Goal: Transaction & Acquisition: Purchase product/service

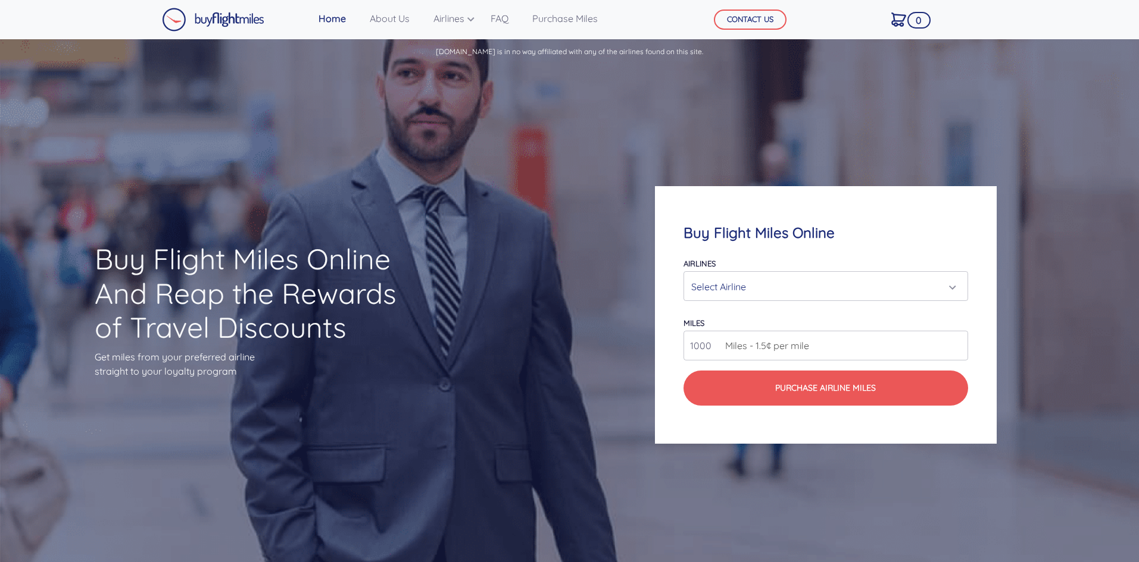
click at [767, 287] on div "Select Airline" at bounding box center [821, 287] width 261 height 23
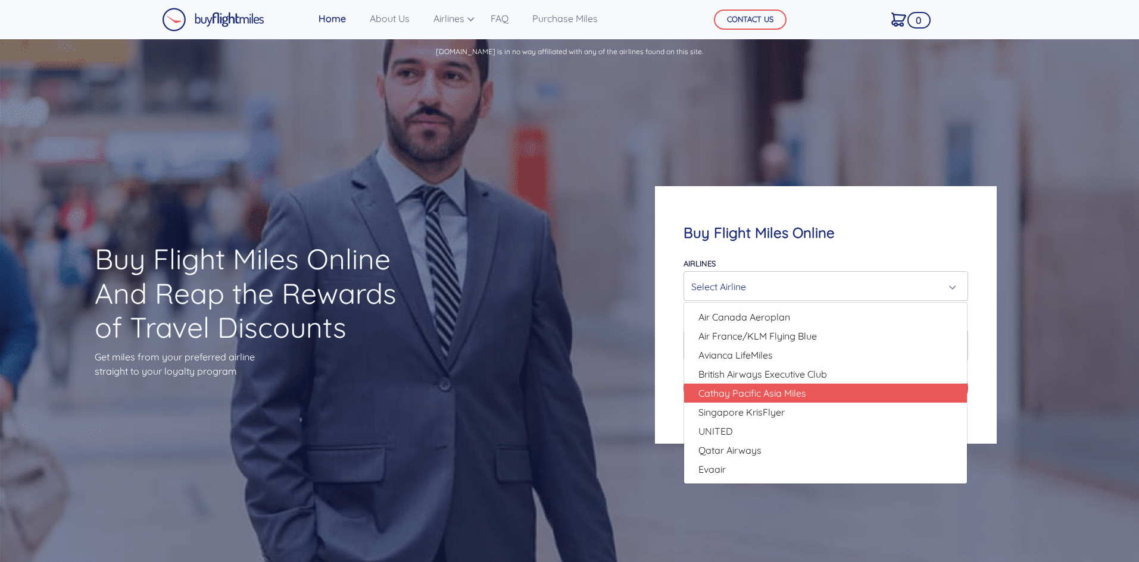
click at [737, 401] on link "Cathay Pacific Asia Miles" at bounding box center [825, 393] width 283 height 19
select select "Cathay Pacific Asia Miles"
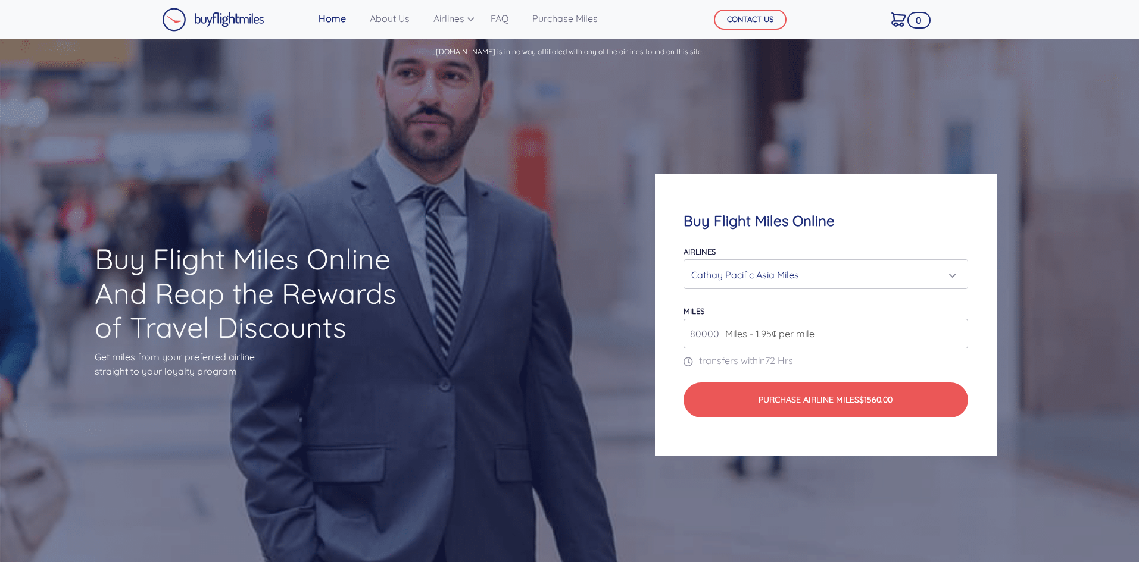
click at [768, 342] on input "80000" at bounding box center [825, 334] width 284 height 30
click at [959, 342] on input "80000" at bounding box center [825, 334] width 284 height 30
click at [955, 332] on input "81000" at bounding box center [825, 334] width 284 height 30
drag, startPoint x: 880, startPoint y: 333, endPoint x: 555, endPoint y: 320, distance: 325.2
click at [555, 320] on div "Buy Flight Miles Online And Reap the Rewards of Travel Discounts Get miles from…" at bounding box center [569, 315] width 1139 height 497
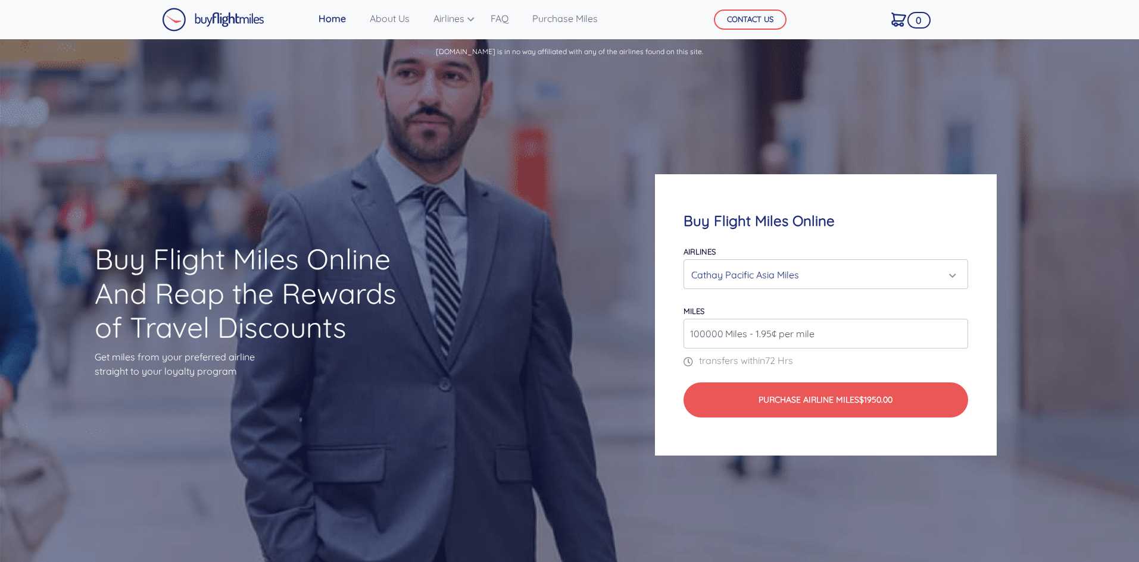
type input "100000"
click at [1007, 151] on div "Buy Flight Miles Online Airlines Air Canada Aeroplan Air France/KLM Flying Blue…" at bounding box center [825, 315] width 455 height 396
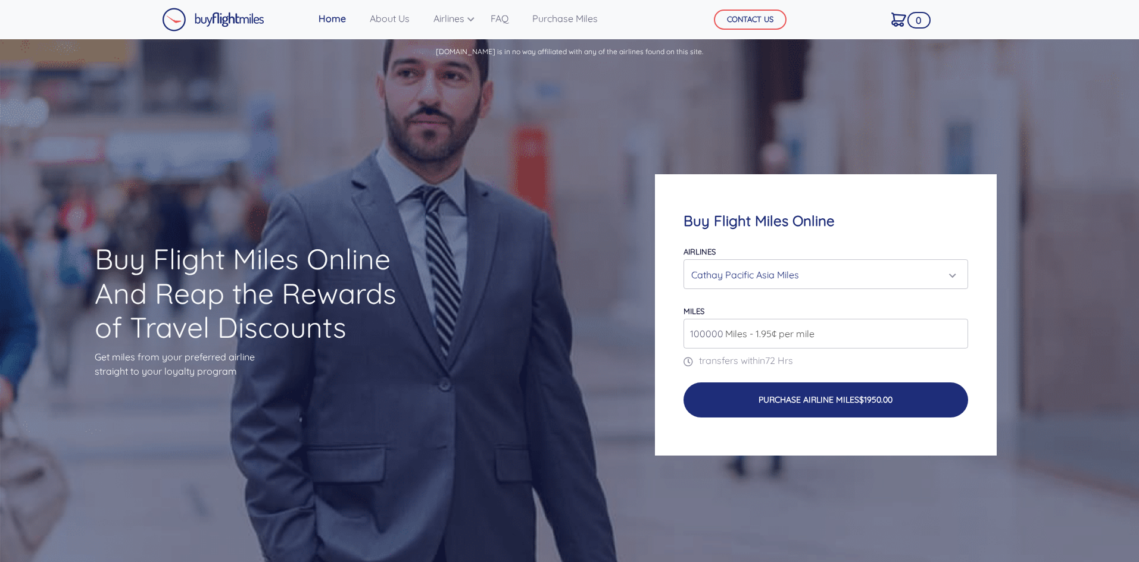
click at [794, 390] on button "Purchase Airline Miles $1950.00" at bounding box center [825, 400] width 284 height 35
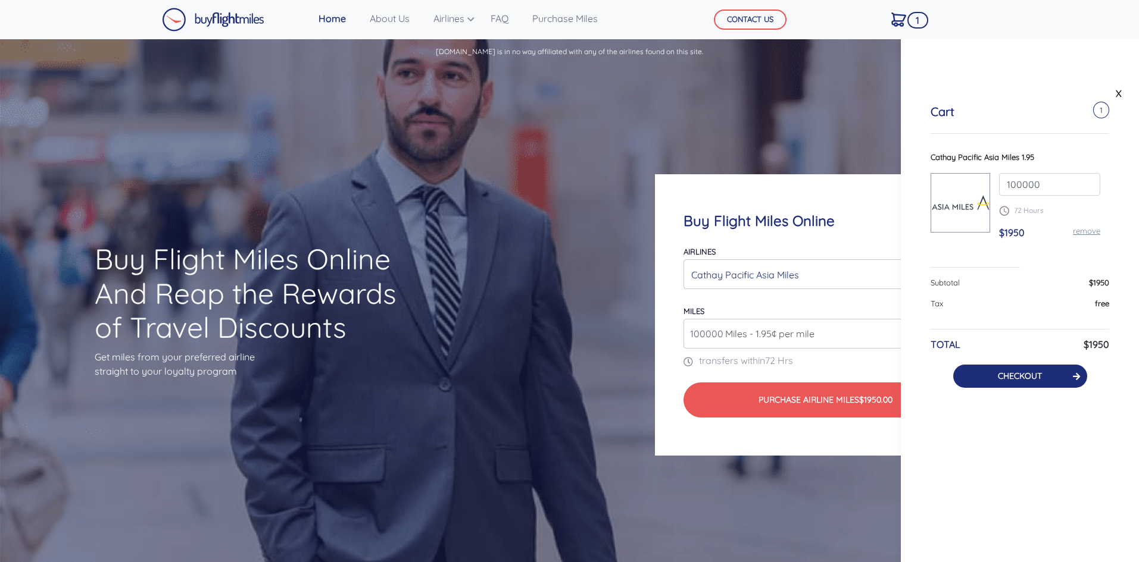
click at [1014, 376] on link "CHECKOUT" at bounding box center [1020, 376] width 44 height 11
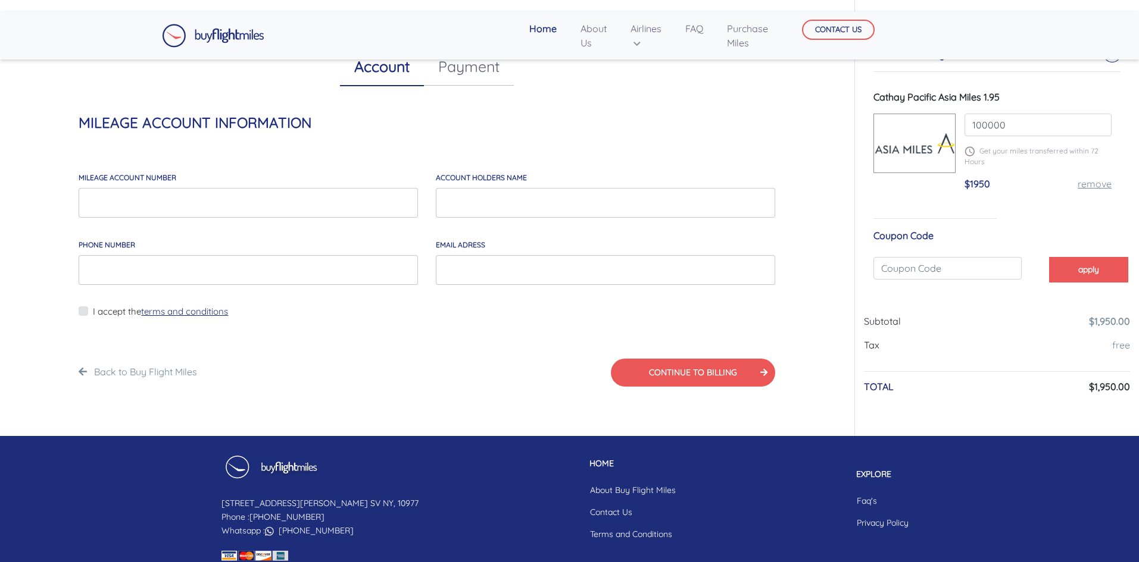
scroll to position [48, 0]
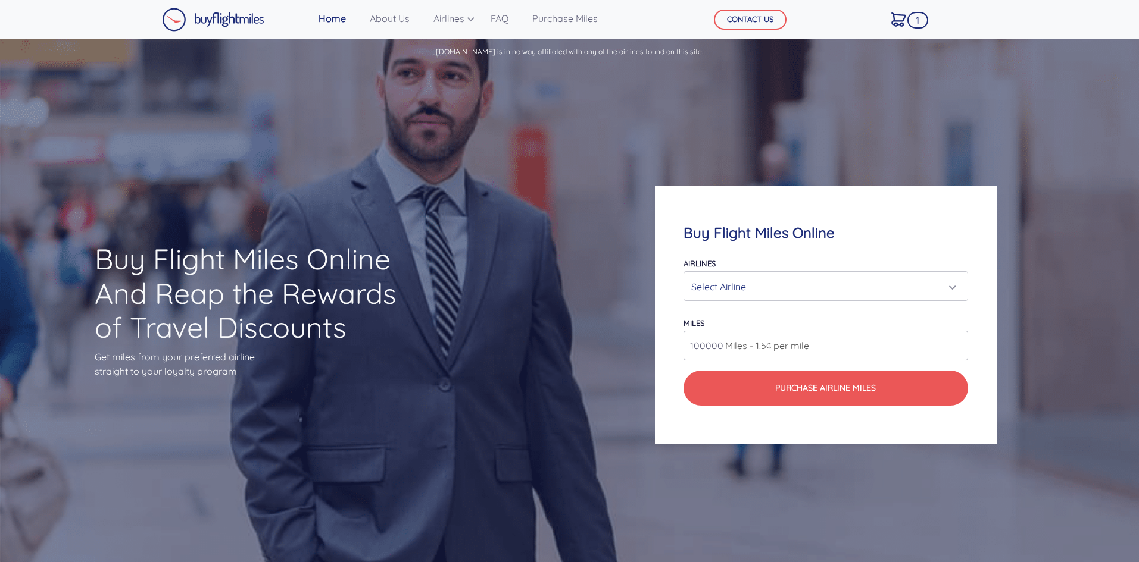
click at [753, 273] on div "Select Airline" at bounding box center [825, 286] width 283 height 29
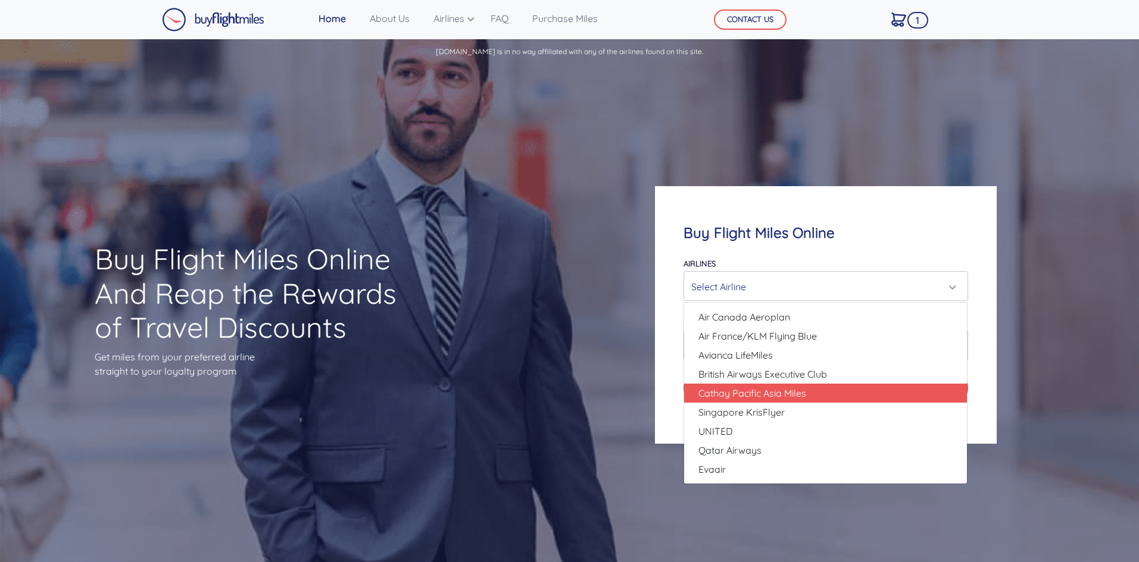
click at [796, 398] on span "Cathay Pacific Asia Miles" at bounding box center [752, 393] width 108 height 14
select select "Cathay Pacific Asia Miles"
type input "80000"
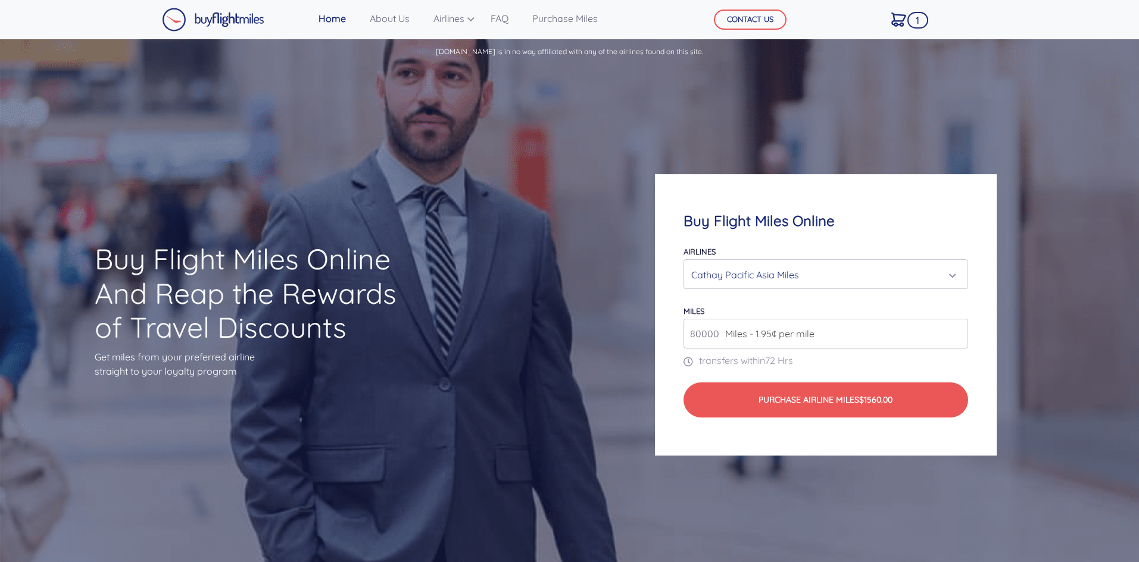
click at [664, 0] on nav "Home About Us Airlines Qatar Airways Krisflyer Miles ANA Miles British Airways …" at bounding box center [569, 19] width 1139 height 39
